Goal: Task Accomplishment & Management: Manage account settings

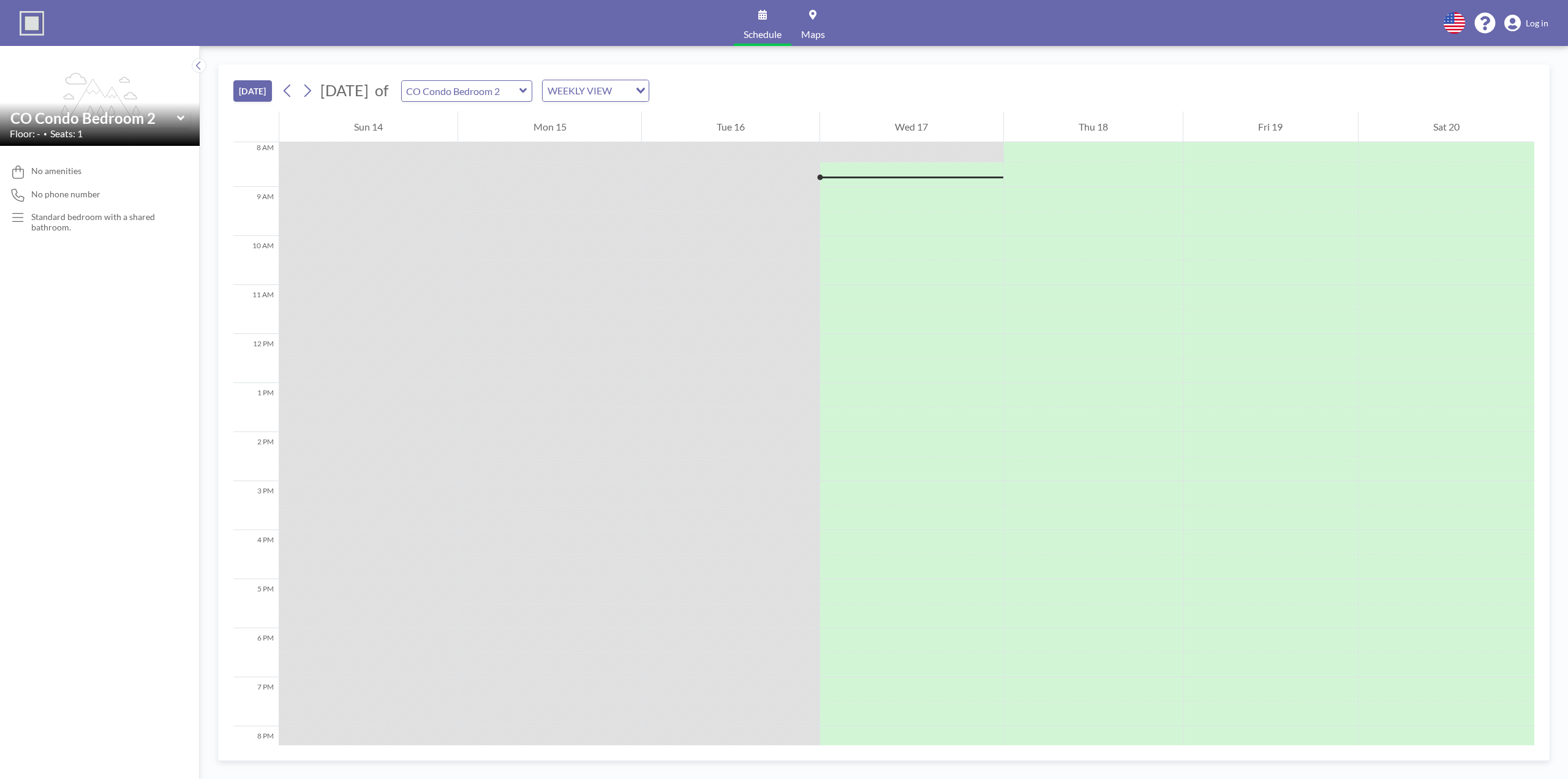
scroll to position [212, 0]
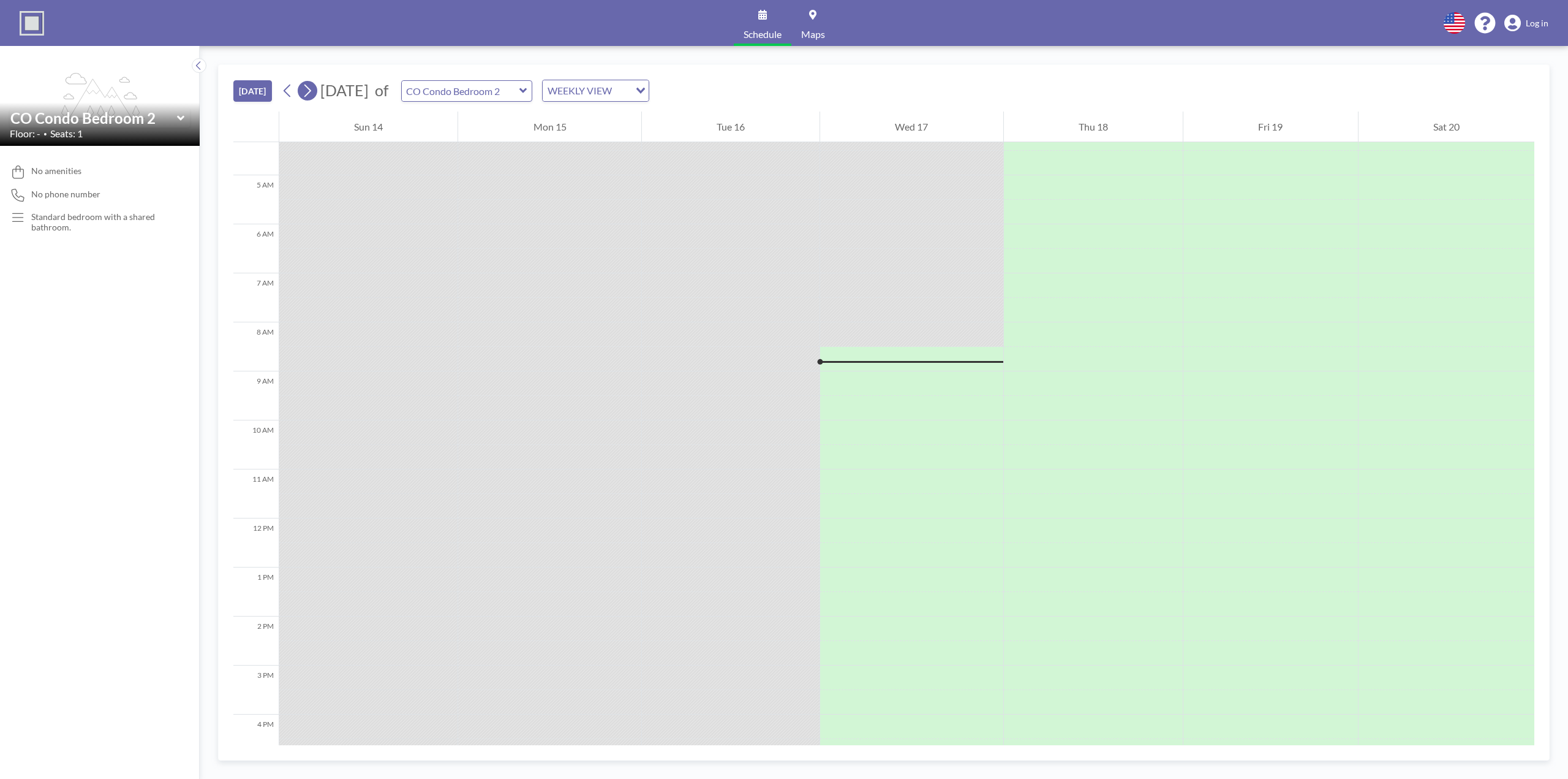
click at [308, 91] on icon at bounding box center [307, 91] width 12 height 19
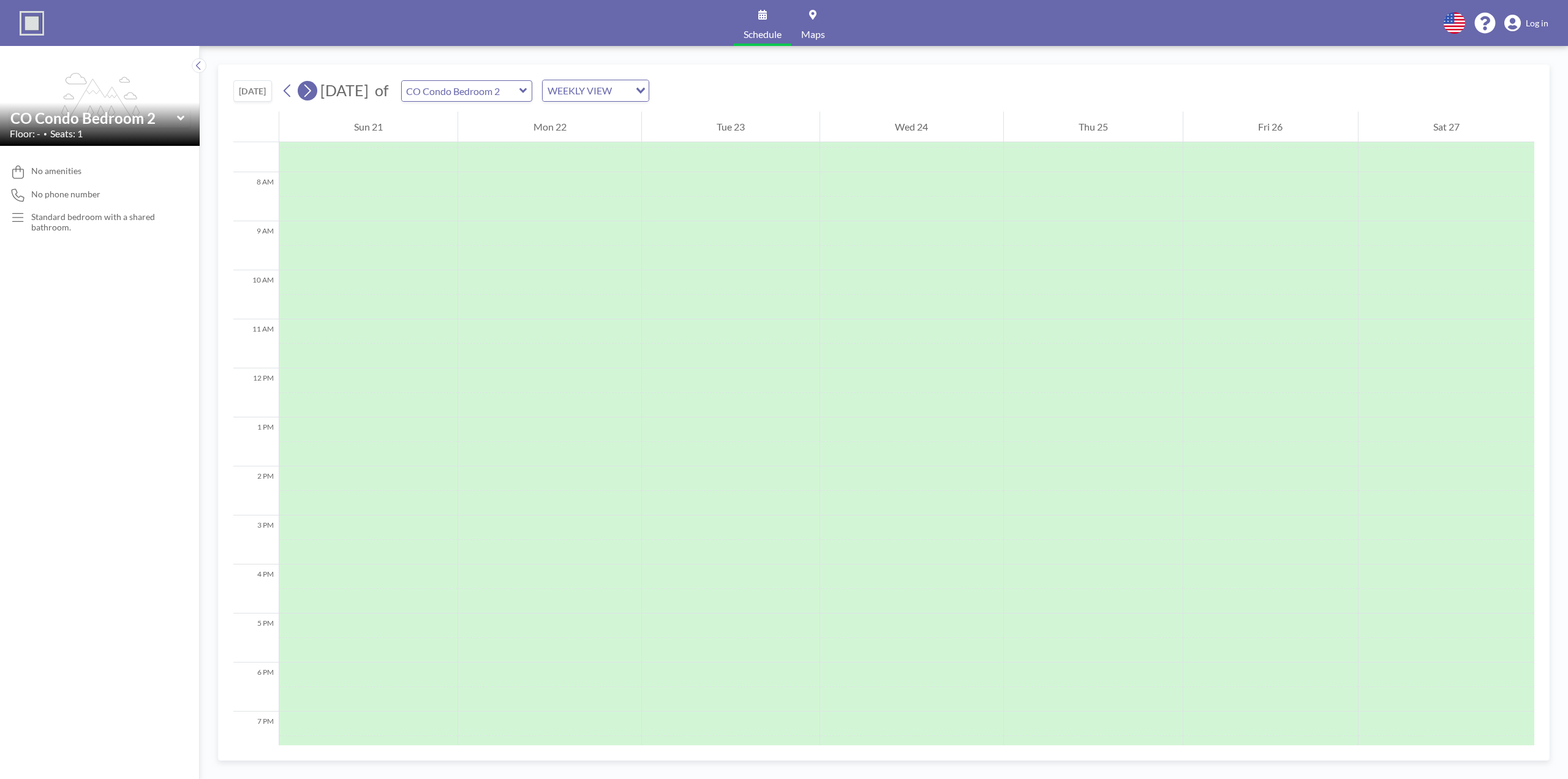
click at [308, 91] on icon at bounding box center [307, 91] width 12 height 19
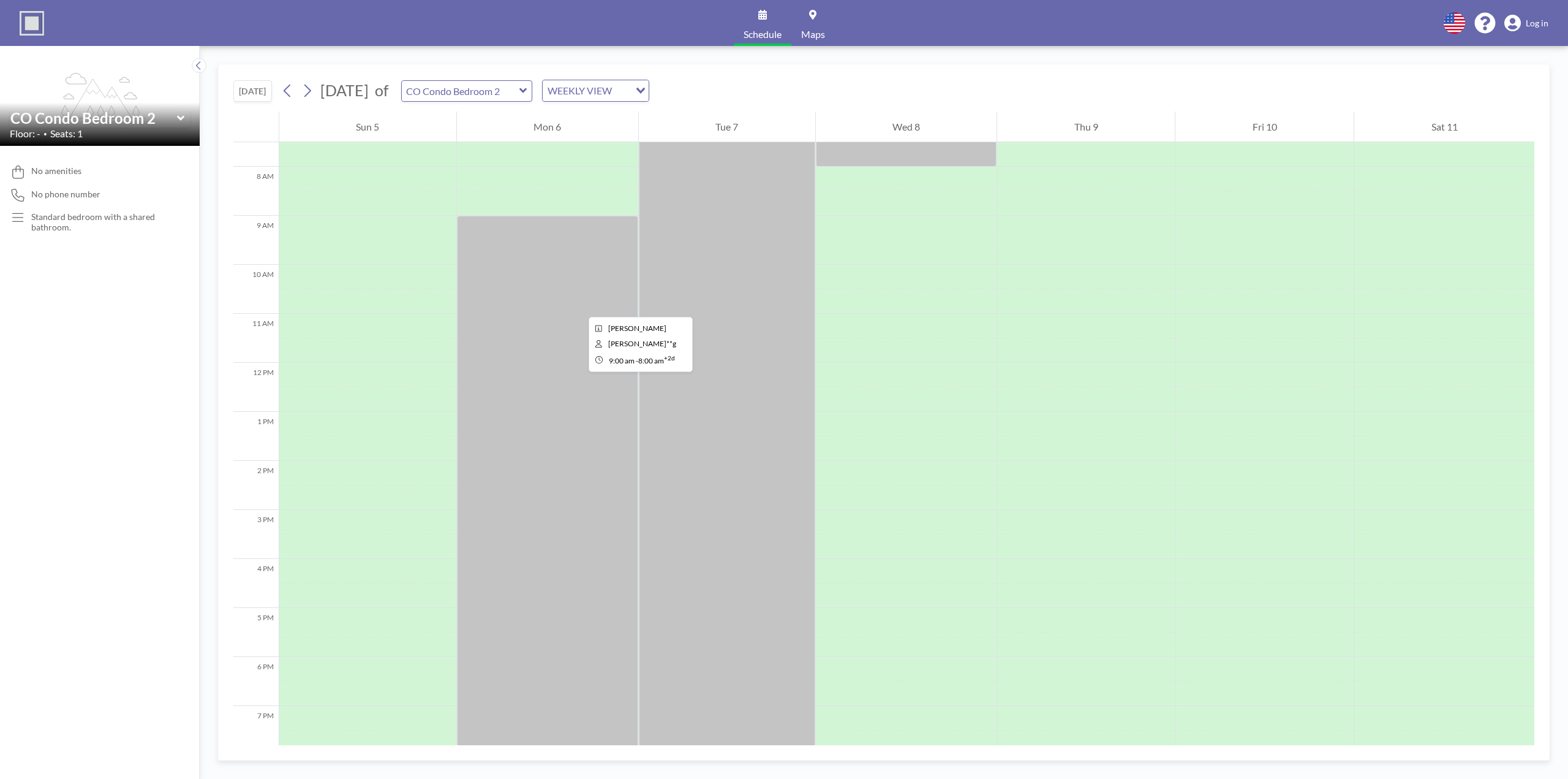
click at [579, 306] on div at bounding box center [547, 583] width 181 height 735
click at [743, 237] on div at bounding box center [727, 362] width 176 height 1176
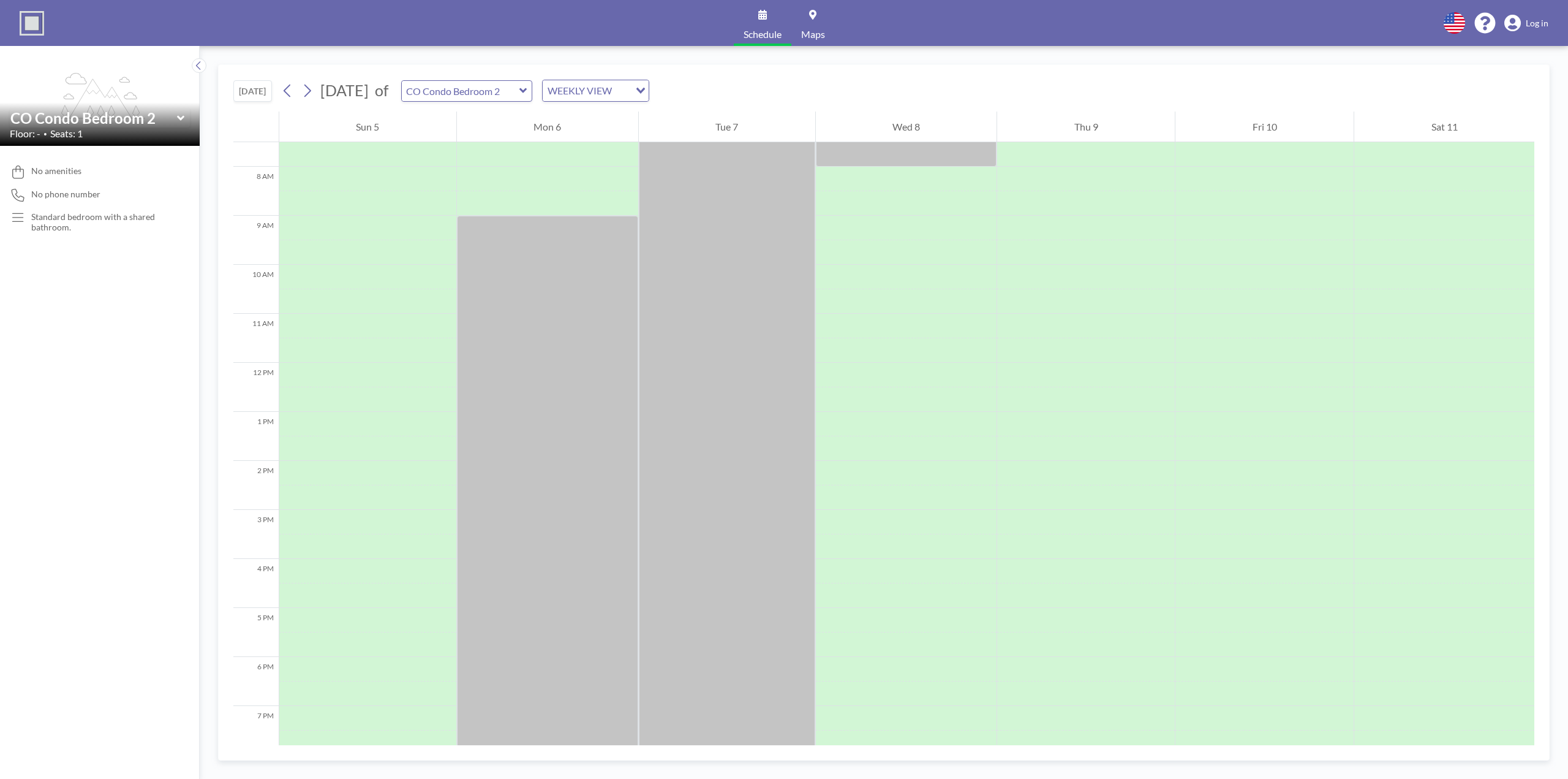
click at [1526, 21] on link "Log in" at bounding box center [1526, 23] width 44 height 17
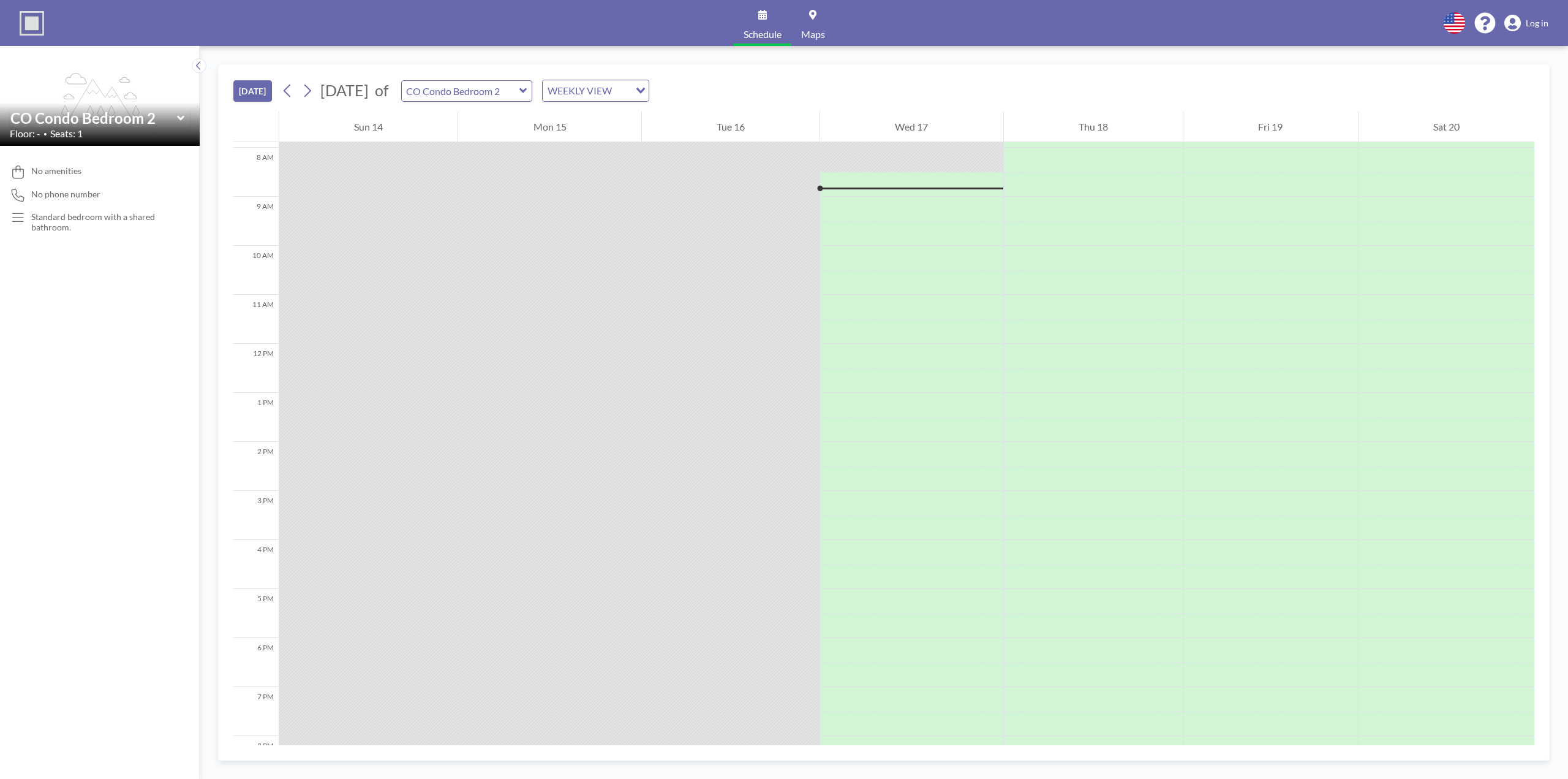
scroll to position [392, 0]
click at [311, 90] on icon at bounding box center [307, 91] width 12 height 19
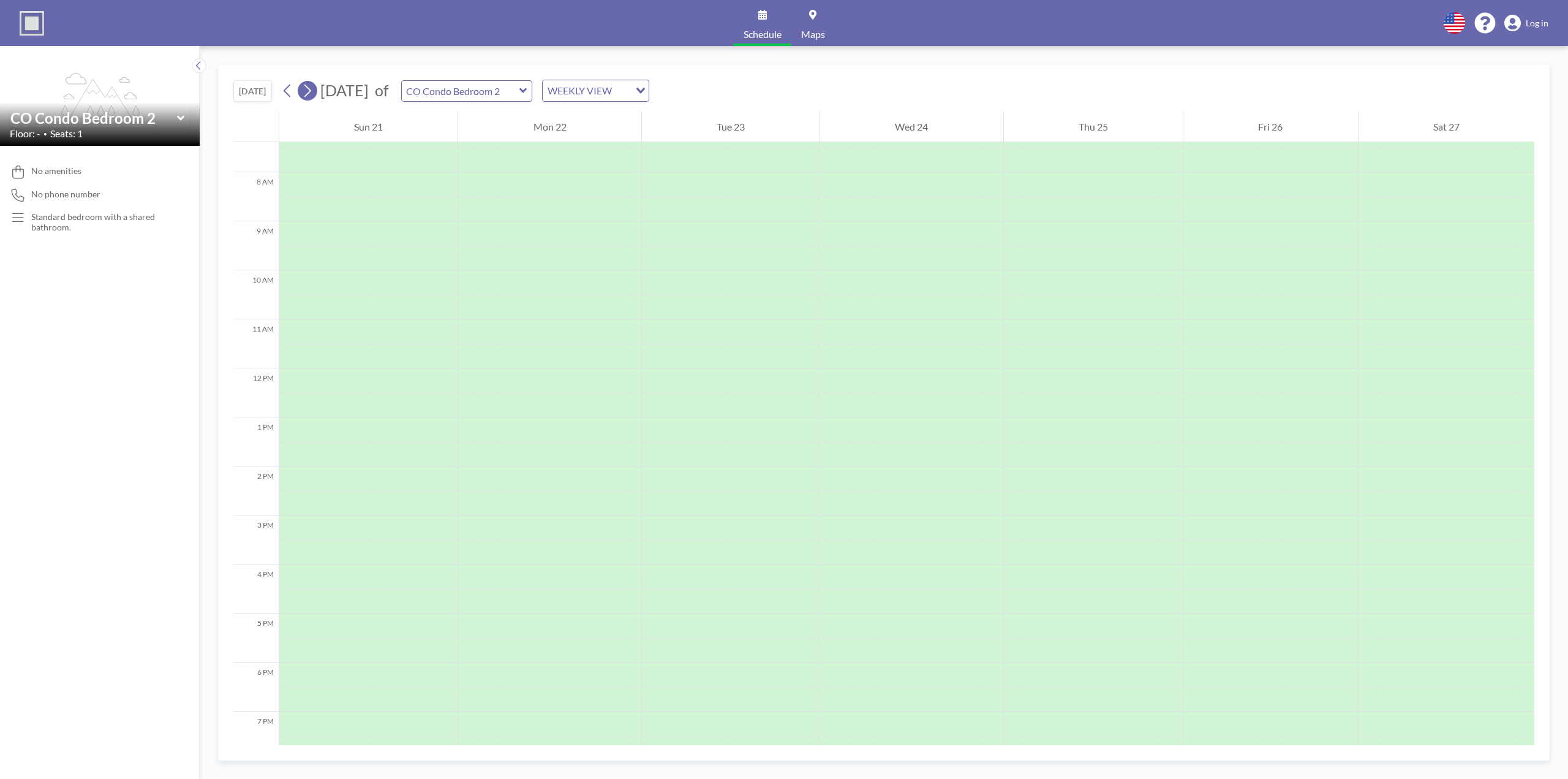
scroll to position [368, 0]
click at [311, 90] on icon at bounding box center [307, 91] width 12 height 19
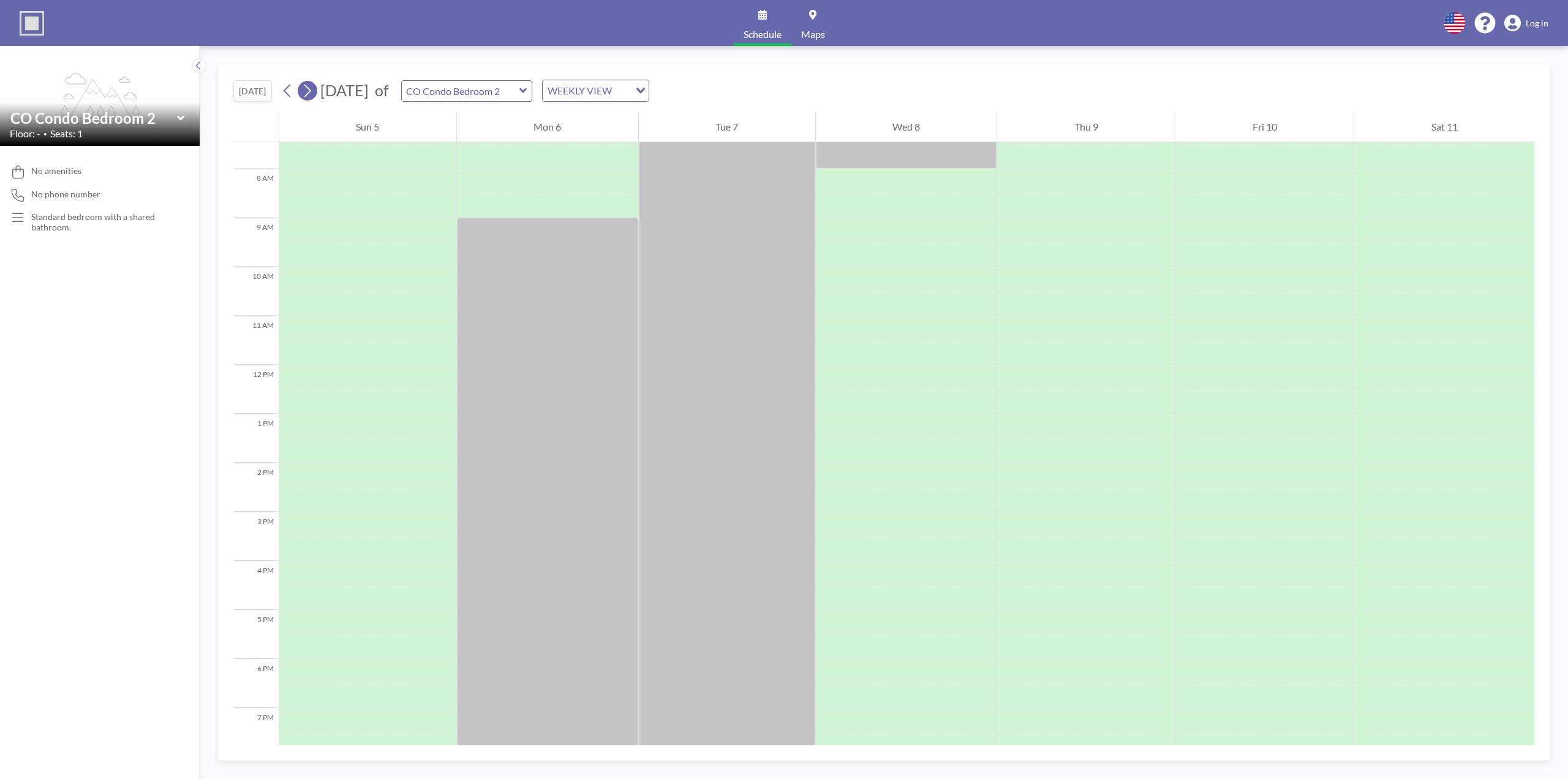
scroll to position [368, 0]
click at [586, 374] on div at bounding box center [547, 583] width 181 height 735
click at [581, 376] on div at bounding box center [547, 583] width 181 height 735
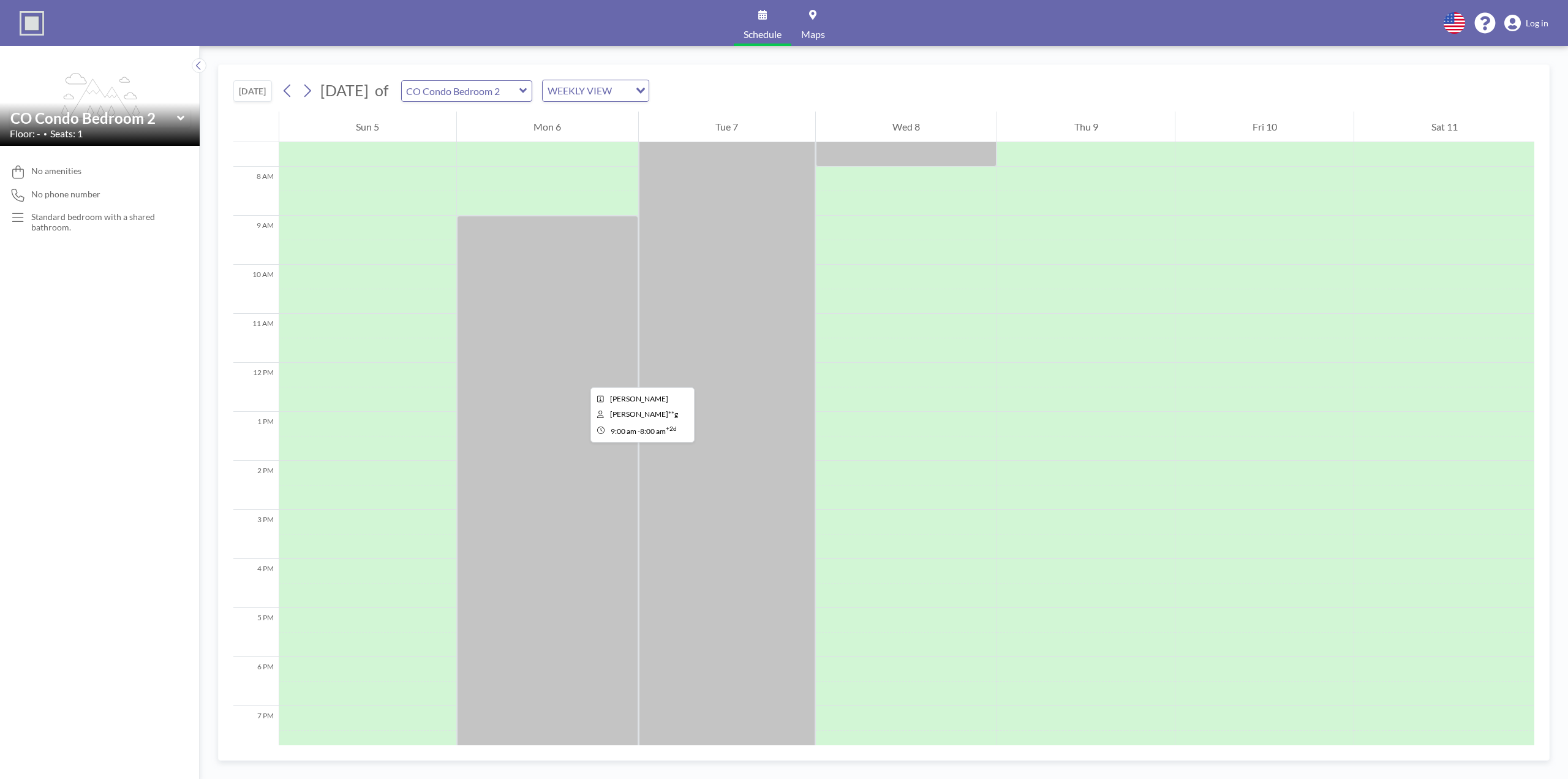
click at [581, 376] on div at bounding box center [547, 583] width 181 height 735
click at [584, 371] on div at bounding box center [547, 583] width 181 height 735
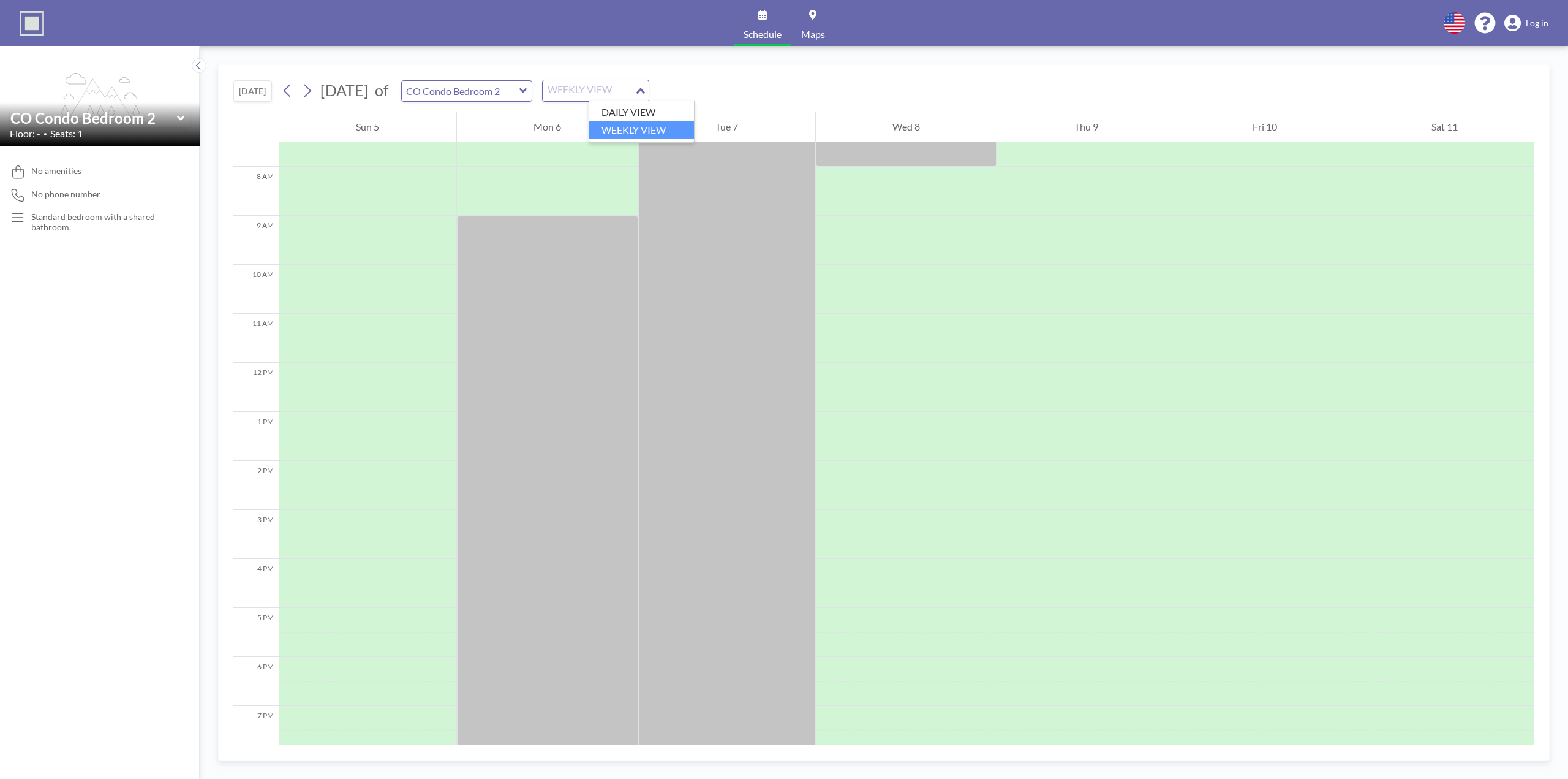
click at [635, 89] on div "WEEKLY VIEW" at bounding box center [588, 89] width 92 height 19
click at [633, 89] on input "Search for option" at bounding box center [588, 91] width 89 height 16
click at [686, 315] on div at bounding box center [727, 362] width 176 height 1176
drag, startPoint x: 686, startPoint y: 315, endPoint x: 690, endPoint y: 296, distance: 19.4
click at [690, 296] on div at bounding box center [727, 362] width 176 height 1176
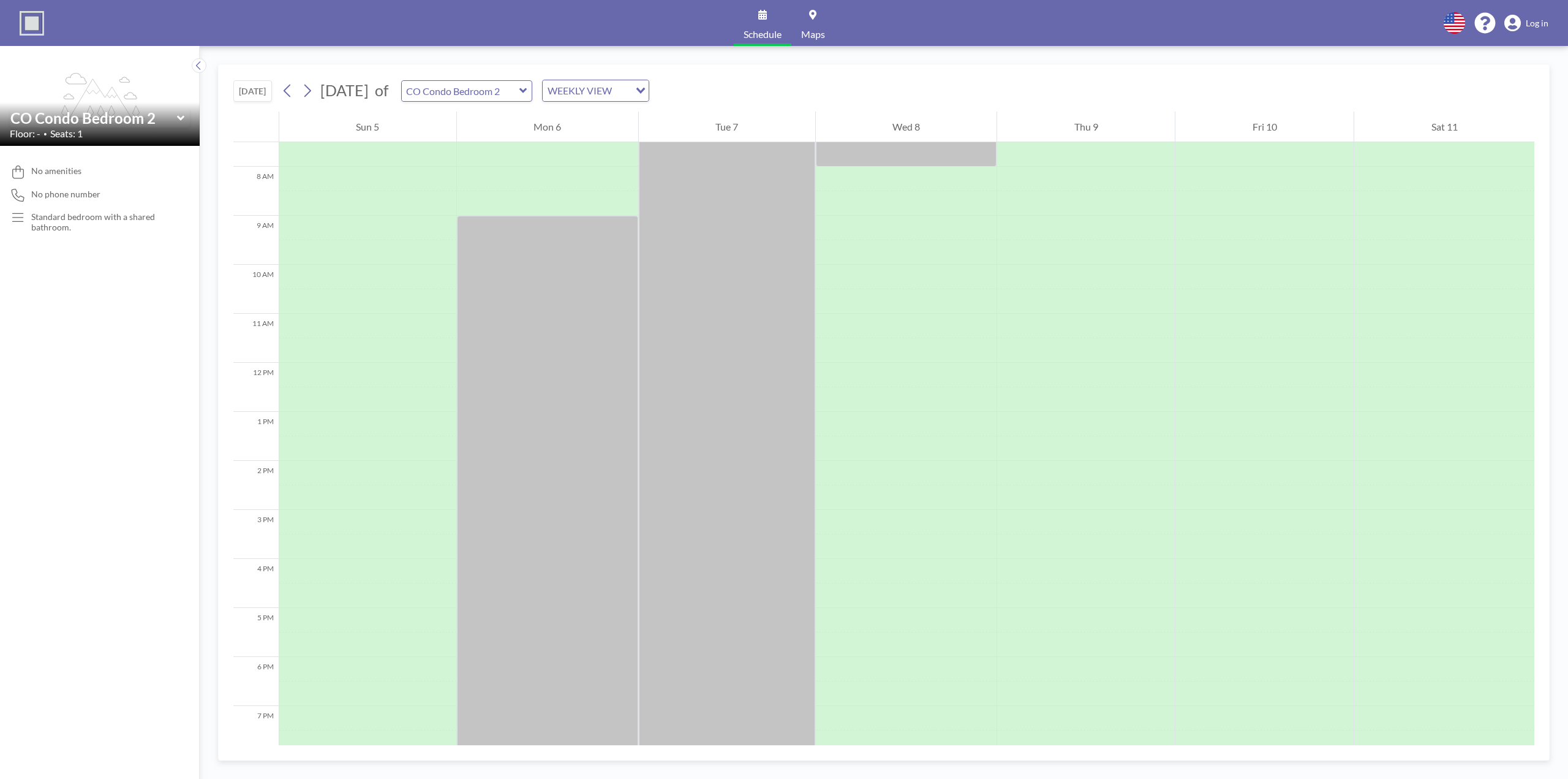
click at [1524, 21] on link "Log in" at bounding box center [1526, 23] width 44 height 17
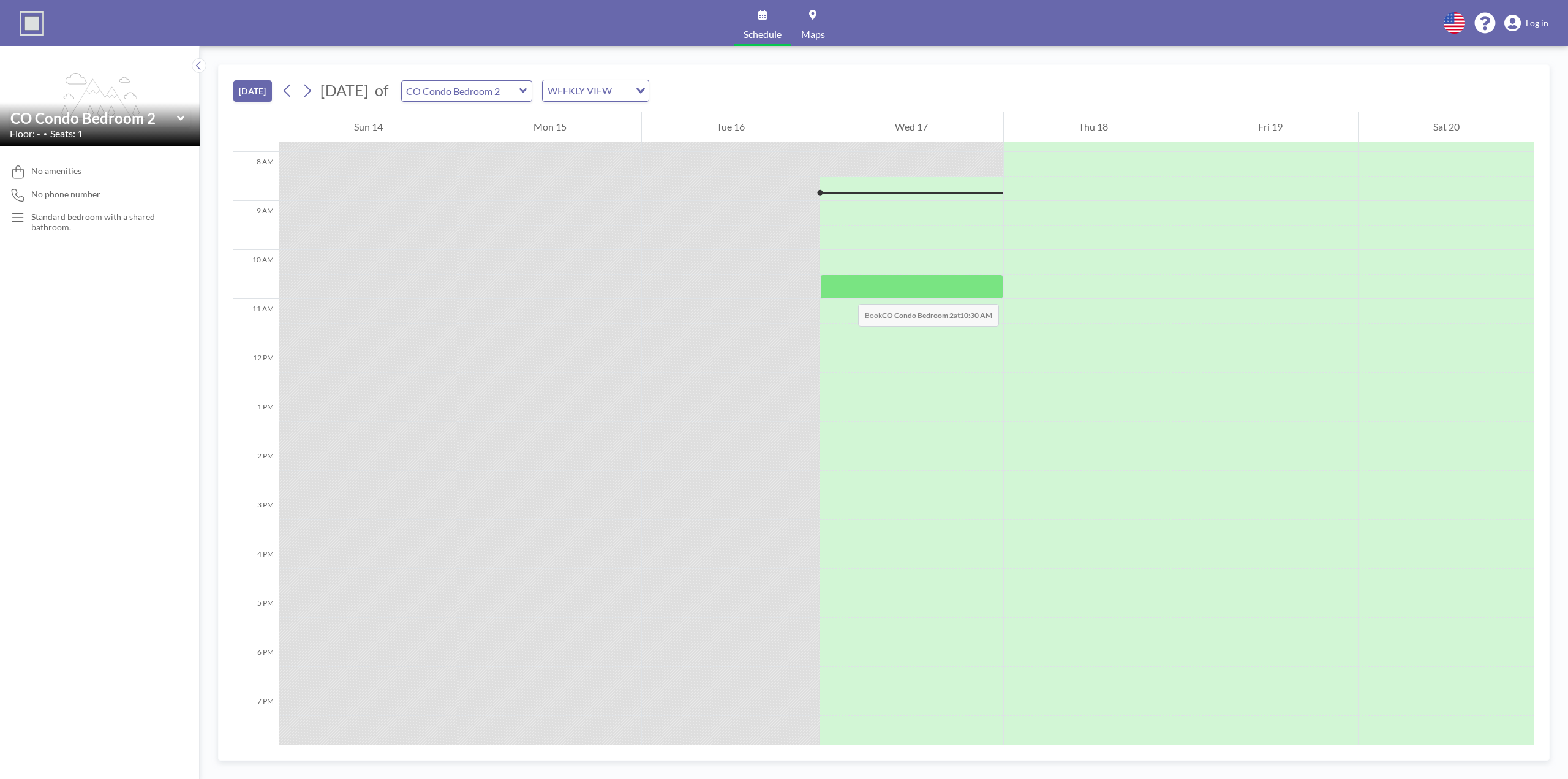
scroll to position [392, 0]
click at [506, 384] on div at bounding box center [549, 375] width 182 height 24
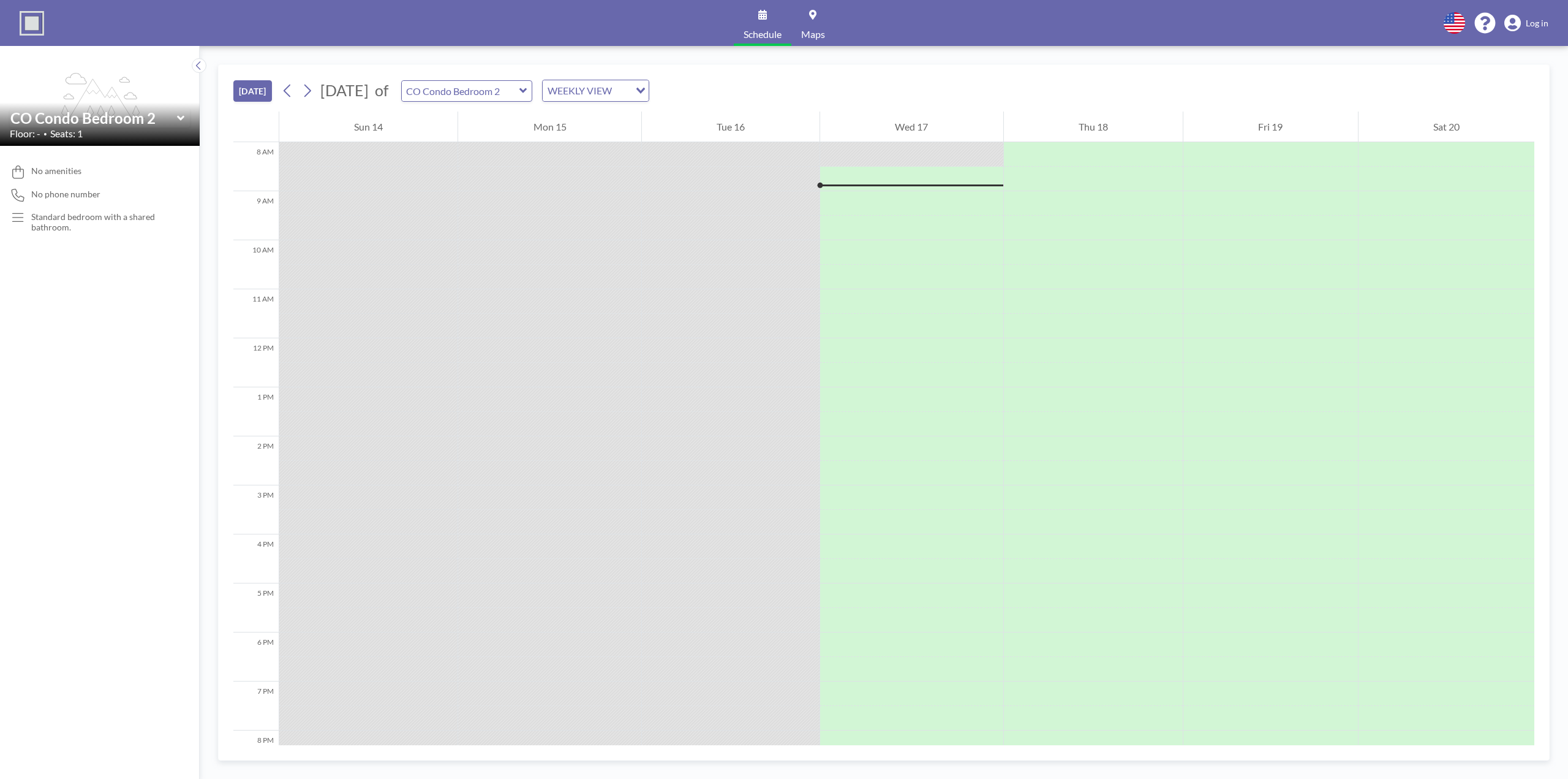
click at [1540, 23] on span "Log in" at bounding box center [1538, 23] width 22 height 11
click at [1474, 90] on button "YOUR RESERVATIONS 1" at bounding box center [1473, 91] width 122 height 21
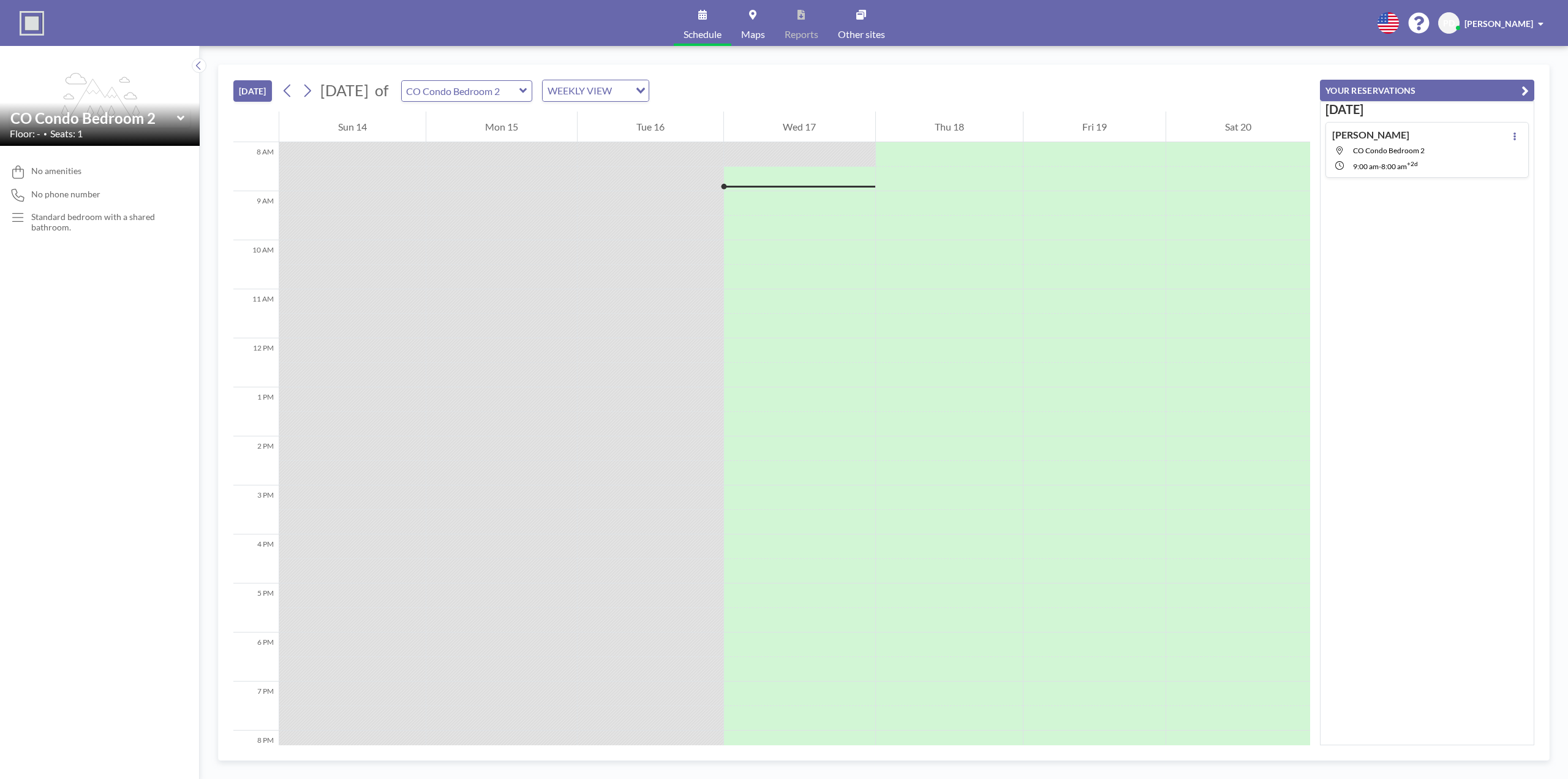
click at [1479, 142] on div "Pete D CO Condo Bedroom 2 9:00 AM - 8:00 AM +2d" at bounding box center [1427, 149] width 204 height 56
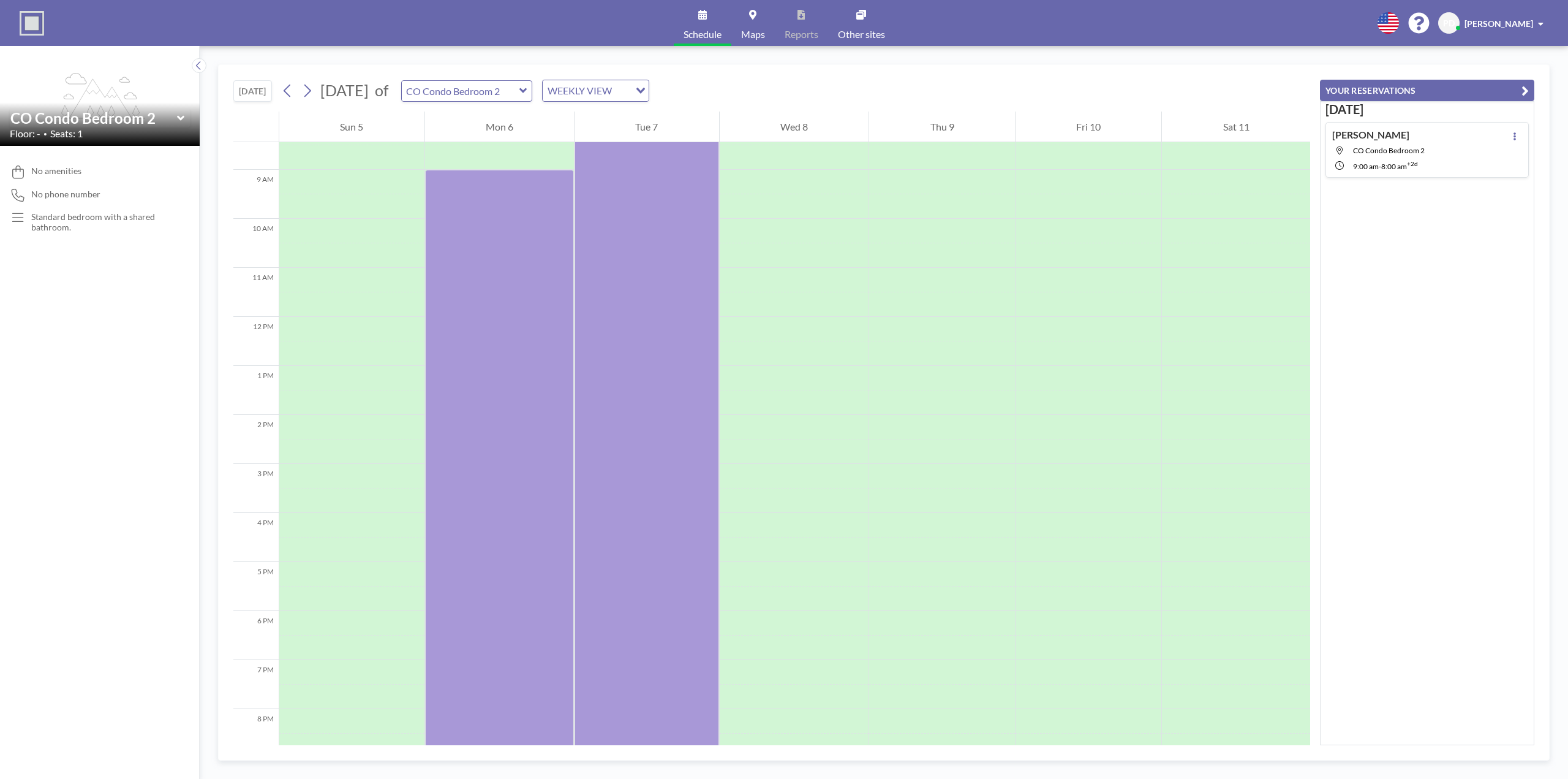
scroll to position [417, 0]
click at [1514, 133] on icon at bounding box center [1515, 136] width 3 height 8
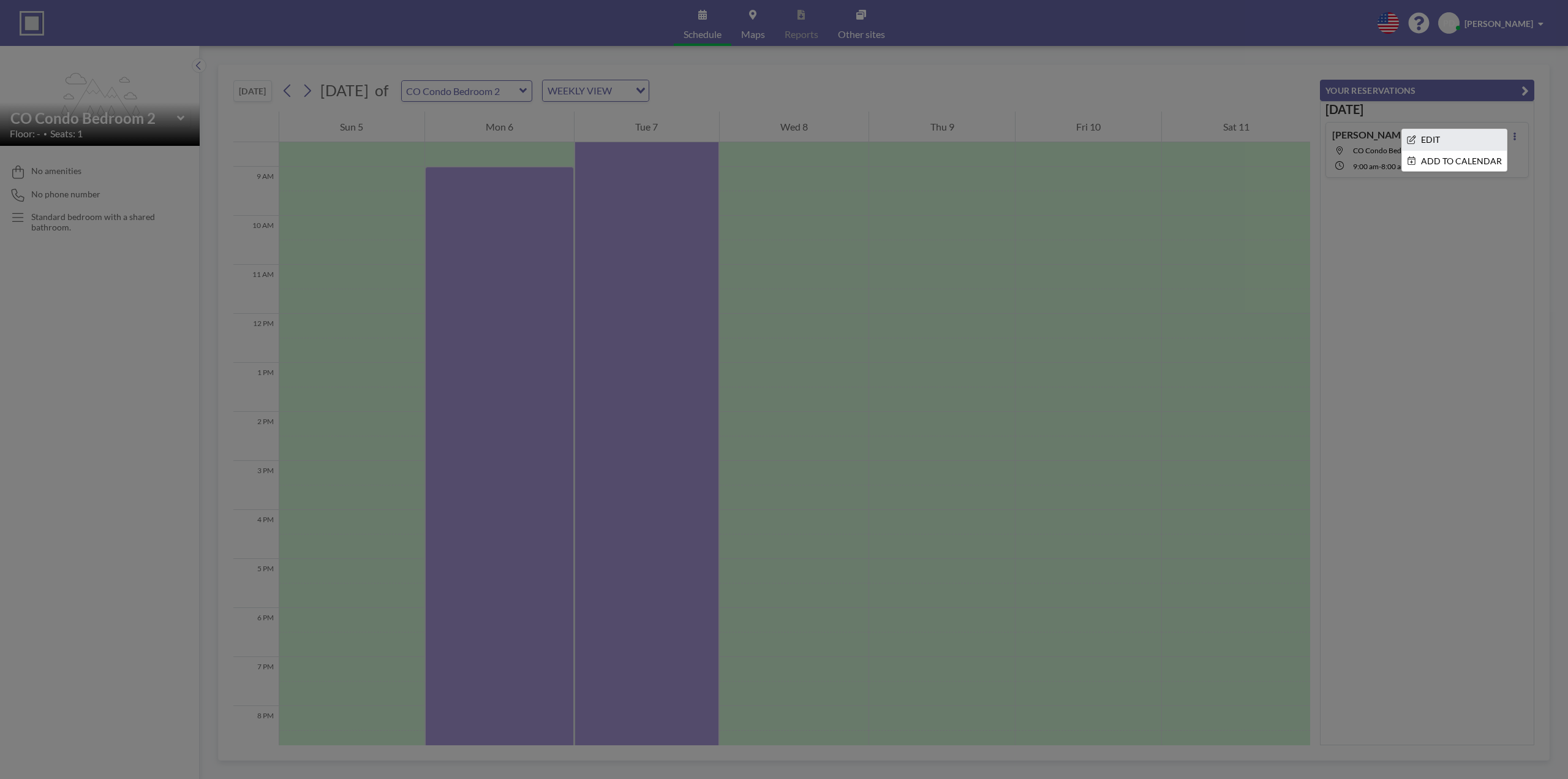
click at [1468, 140] on li "EDIT" at bounding box center [1454, 140] width 104 height 21
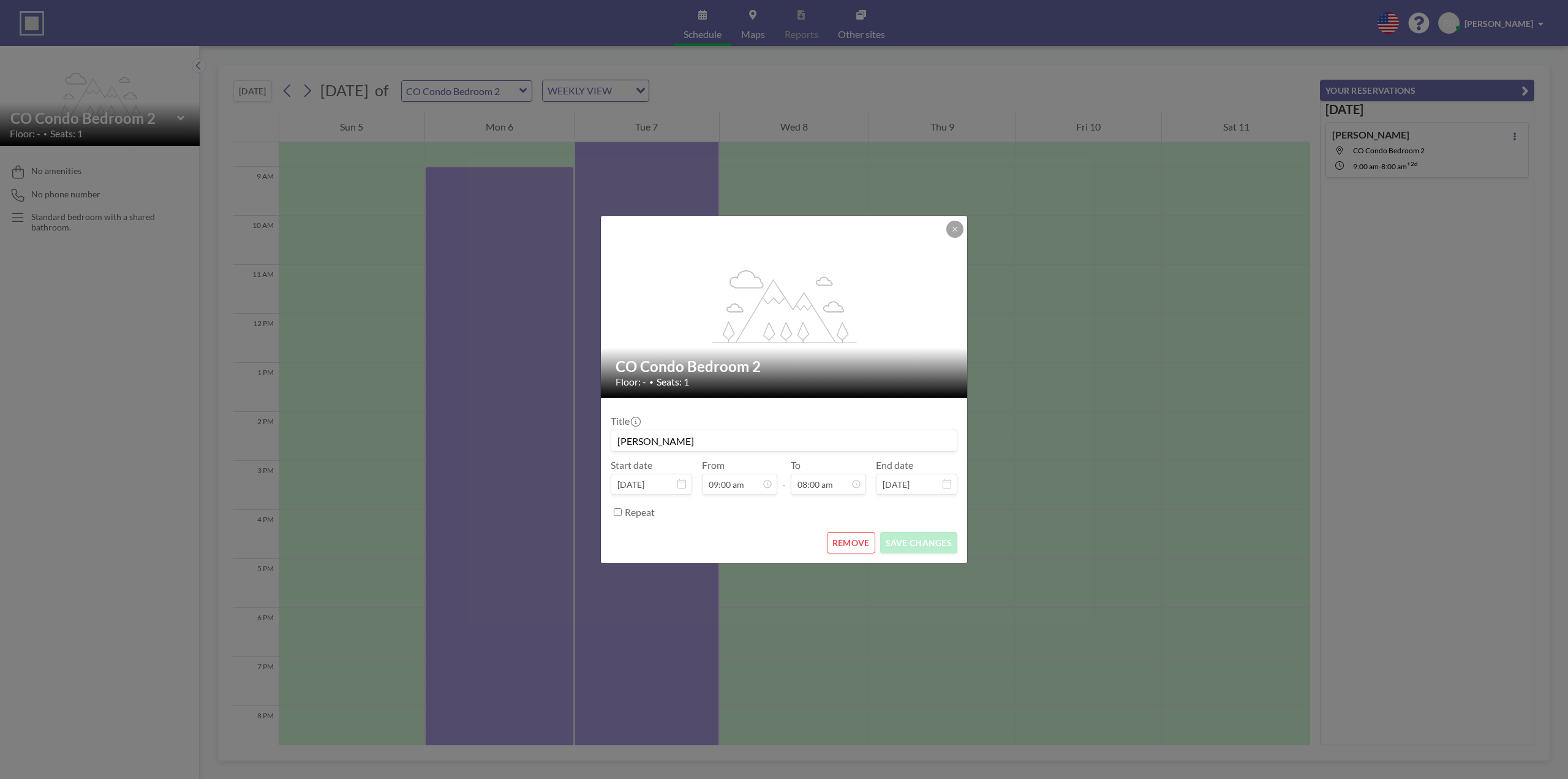
scroll to position [349, 0]
click at [835, 545] on button "REMOVE" at bounding box center [851, 542] width 48 height 21
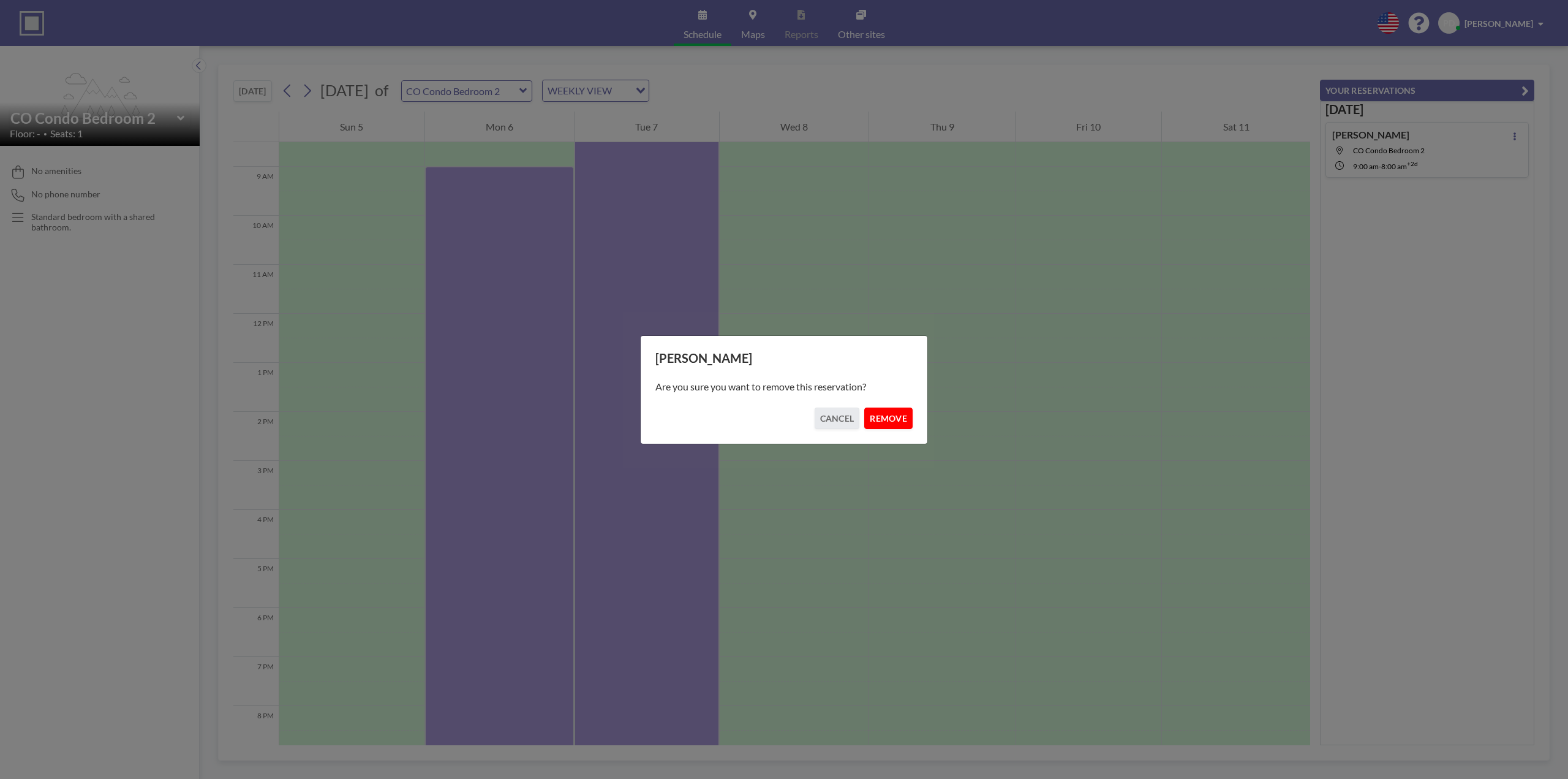
click at [889, 414] on button "REMOVE" at bounding box center [888, 418] width 48 height 21
